Goal: Communication & Community: Answer question/provide support

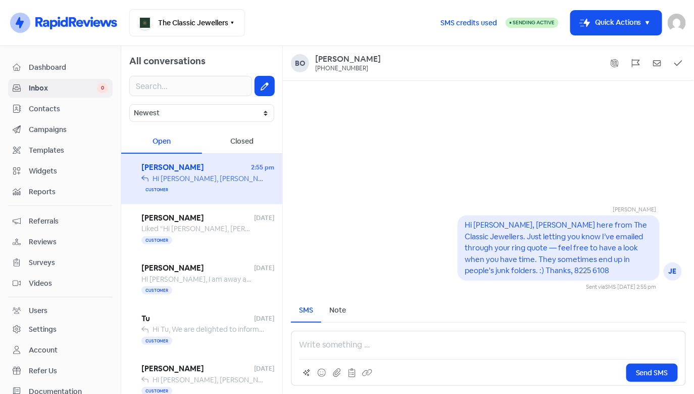
click at [53, 112] on span "Contacts" at bounding box center [68, 109] width 79 height 11
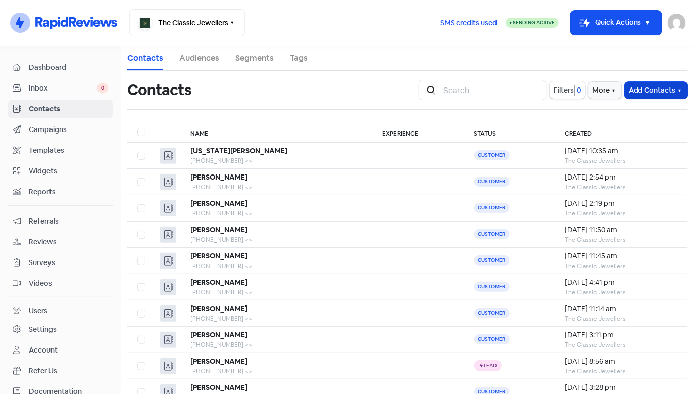
click at [632, 91] on button "Add Contacts" at bounding box center [656, 90] width 63 height 17
click at [612, 116] on button "Add a contact" at bounding box center [645, 112] width 86 height 20
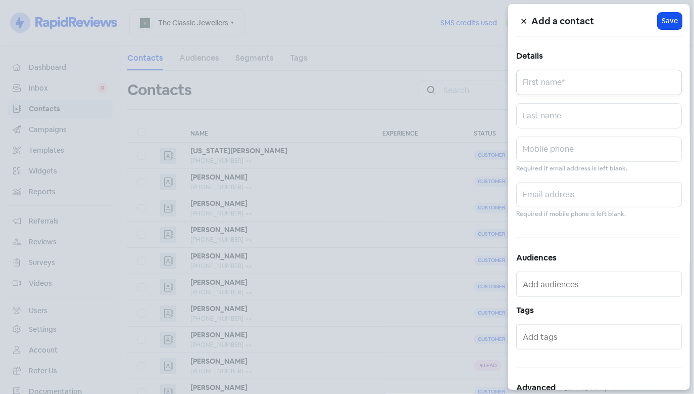
click at [563, 87] on input "text" at bounding box center [599, 82] width 166 height 25
type input "[PERSON_NAME]"
click at [556, 124] on input "text" at bounding box center [599, 115] width 166 height 25
type input "Maio"
click at [577, 151] on input "text" at bounding box center [599, 148] width 166 height 25
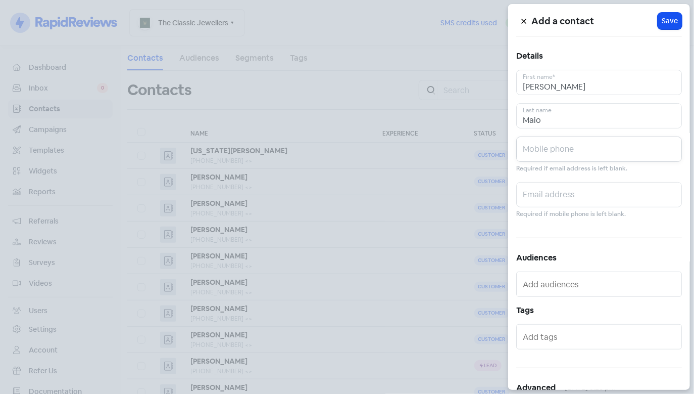
paste input "[PHONE_NUMBER]"
type input "[PHONE_NUMBER]"
click at [664, 23] on span "Save" at bounding box center [670, 21] width 16 height 11
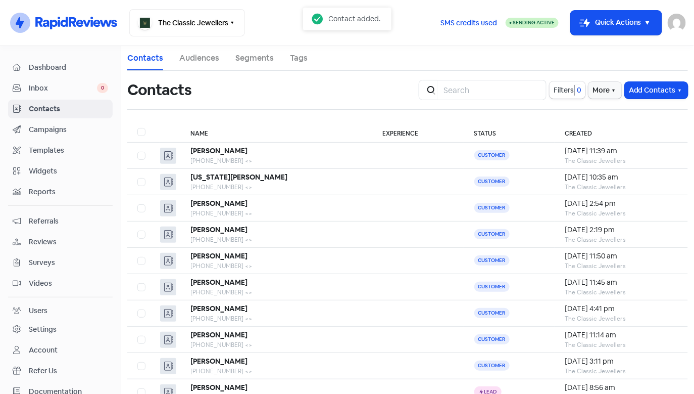
click at [45, 89] on span "Inbox" at bounding box center [63, 88] width 68 height 11
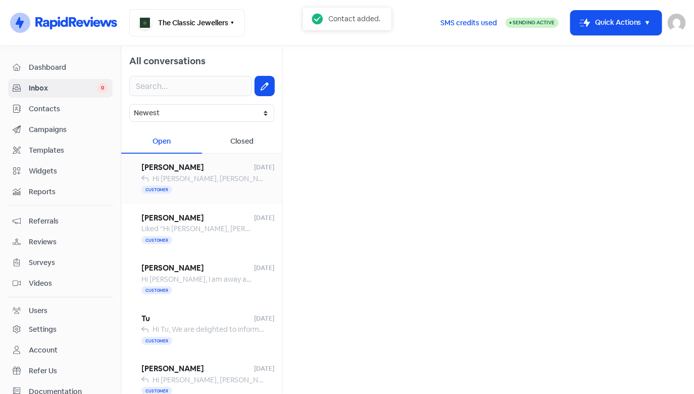
click at [194, 179] on span "Hi [PERSON_NAME], [PERSON_NAME] here from The Classic Jewellers. Just letting y…" at bounding box center [547, 178] width 788 height 9
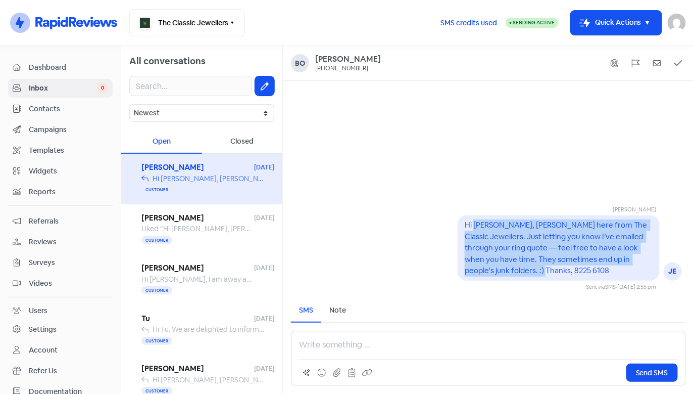
drag, startPoint x: 511, startPoint y: 272, endPoint x: 475, endPoint y: 226, distance: 57.9
click at [475, 226] on div "Hi [PERSON_NAME], [PERSON_NAME] here from The Classic Jewellers. Just letting y…" at bounding box center [559, 247] width 188 height 57
copy pre "[PERSON_NAME], [PERSON_NAME] here from The Classic Jewellers. Just letting you …"
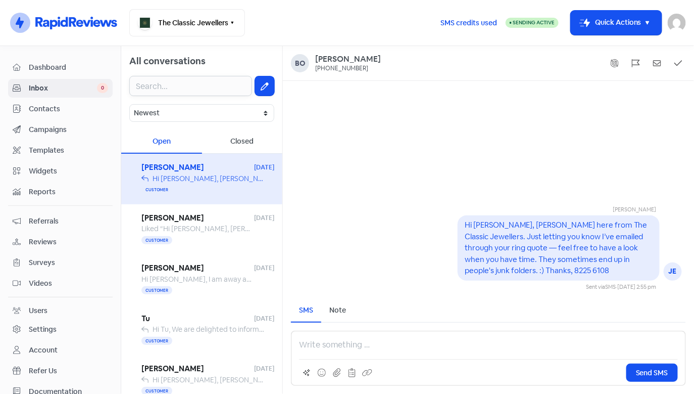
click at [198, 83] on input "text" at bounding box center [190, 86] width 123 height 20
click at [242, 84] on input "text" at bounding box center [190, 86] width 123 height 20
click at [255, 85] on button at bounding box center [264, 85] width 19 height 19
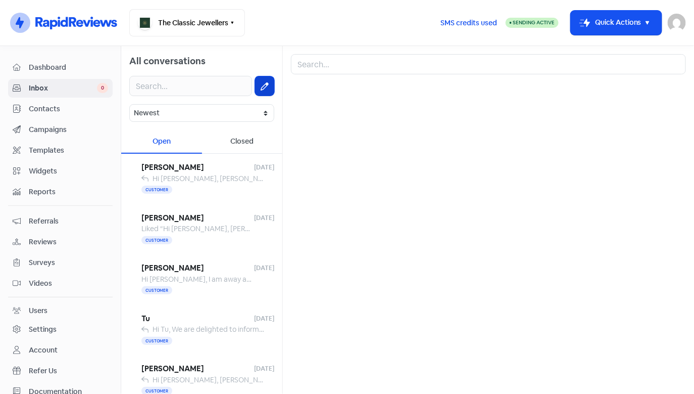
click at [261, 83] on icon at bounding box center [265, 86] width 8 height 8
click at [313, 70] on input "text" at bounding box center [488, 64] width 395 height 20
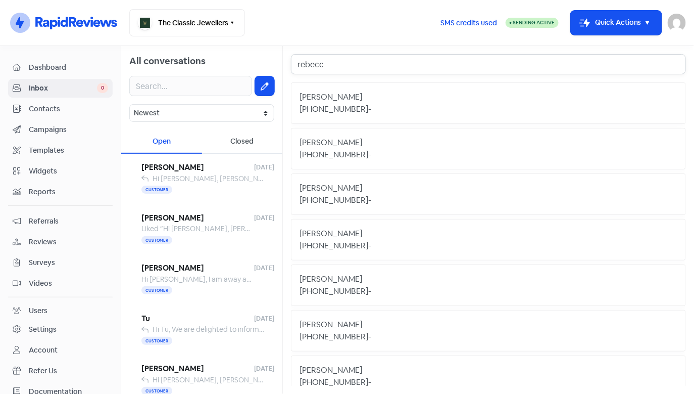
type input "rebecc"
click at [423, 109] on div "[PHONE_NUMBER] -" at bounding box center [489, 109] width 378 height 12
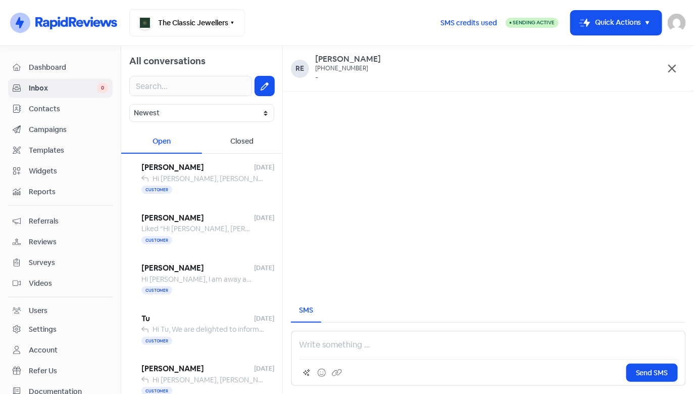
click at [331, 337] on div "Send SMS" at bounding box center [488, 358] width 395 height 55
click at [329, 346] on p at bounding box center [488, 345] width 379 height 12
paste div
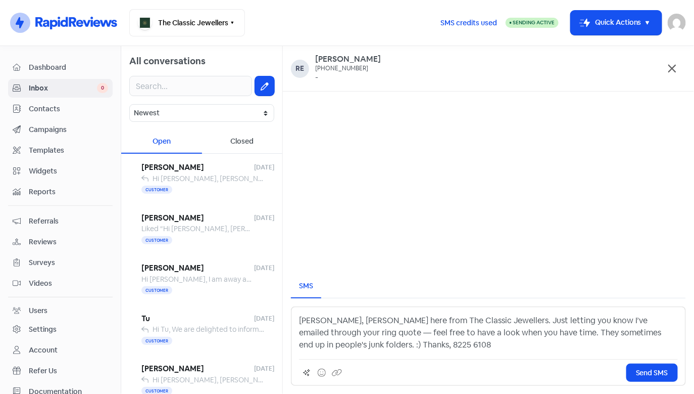
click at [301, 320] on p "[PERSON_NAME], [PERSON_NAME] here from The Classic Jewellers. Just letting you …" at bounding box center [488, 332] width 379 height 36
click at [675, 320] on p "Hi [PERSON_NAME], [PERSON_NAME] here from The Classic Jewellers. Just letting y…" at bounding box center [488, 332] width 379 height 36
click at [660, 368] on span "Send SMS" at bounding box center [652, 372] width 32 height 11
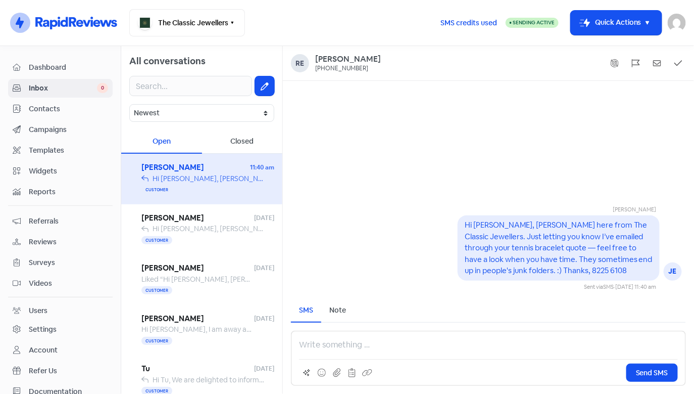
click at [567, 257] on pre "Hi [PERSON_NAME], [PERSON_NAME] here from The Classic Jewellers. Just letting y…" at bounding box center [560, 247] width 190 height 55
click at [464, 221] on div "Hi [PERSON_NAME], [PERSON_NAME] here from The Classic Jewellers. Just letting y…" at bounding box center [559, 247] width 202 height 65
